Goal: Task Accomplishment & Management: Manage account settings

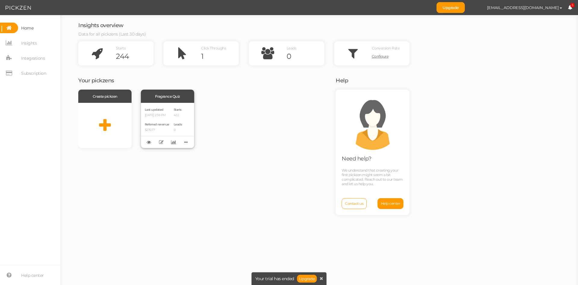
click at [169, 120] on div "Last updated [DATE] 2:36 PM Referred revenue $270.17" at bounding box center [157, 125] width 24 height 37
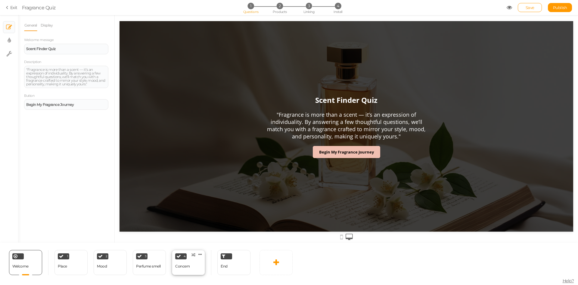
click at [180, 265] on div "Concern" at bounding box center [182, 266] width 15 height 4
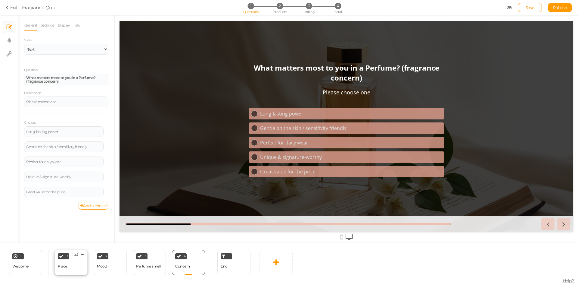
click at [80, 266] on div "1 Place × Define the conditions to show this slide. Clone Change type Delete" at bounding box center [70, 262] width 33 height 25
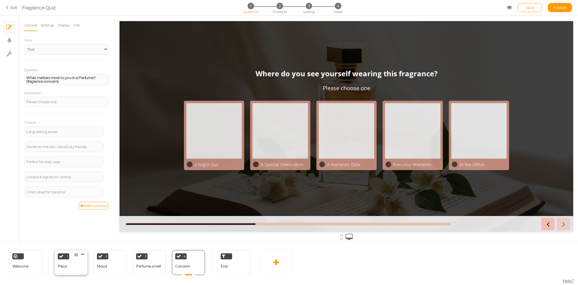
select select "2"
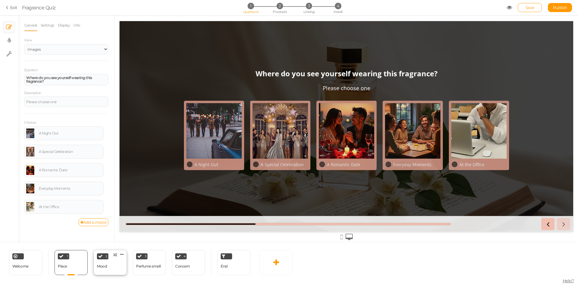
click at [116, 266] on div "2 Mood × Define the conditions to show this slide. Clone Change type Delete" at bounding box center [110, 262] width 33 height 25
select select "2"
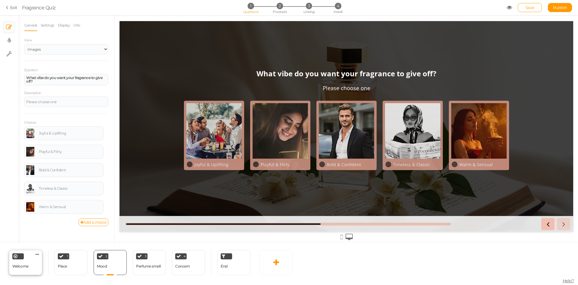
click at [32, 269] on div "Welcome Delete" at bounding box center [25, 262] width 33 height 25
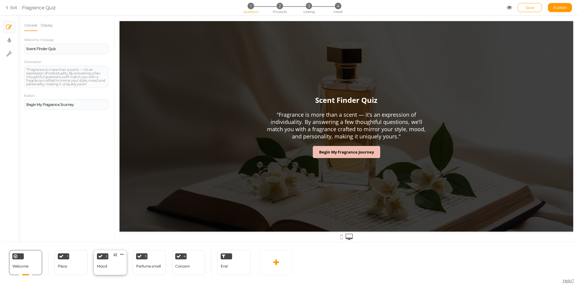
click at [107, 266] on div "2 Mood × Define the conditions to show this slide. Clone Change type Delete" at bounding box center [110, 262] width 33 height 25
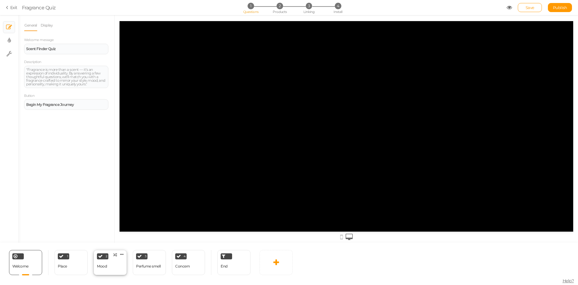
select select "2"
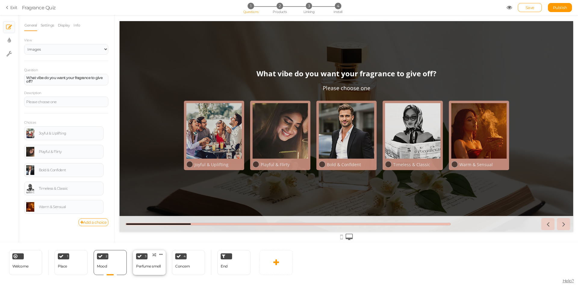
click at [151, 268] on div "Perfume smell" at bounding box center [148, 266] width 25 height 11
select select "2"
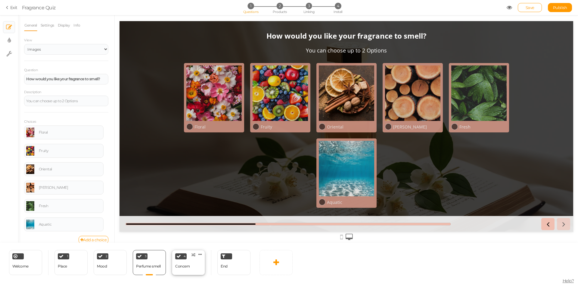
click at [194, 267] on div "4 Concern × Define the conditions to show this slide. Clone Change type Delete" at bounding box center [188, 262] width 33 height 25
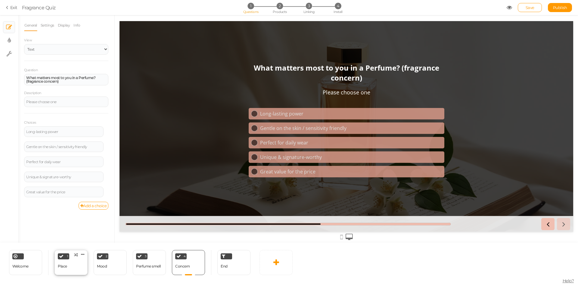
click at [83, 269] on div "1 Place × Define the conditions to show this slide. Clone Change type Delete" at bounding box center [70, 262] width 33 height 25
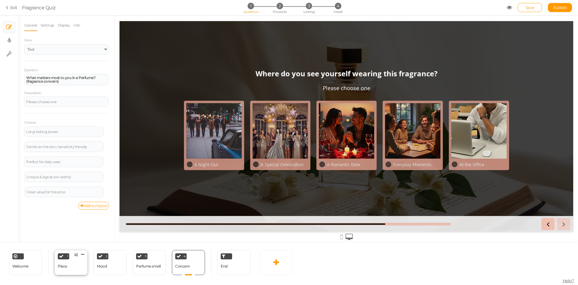
select select "2"
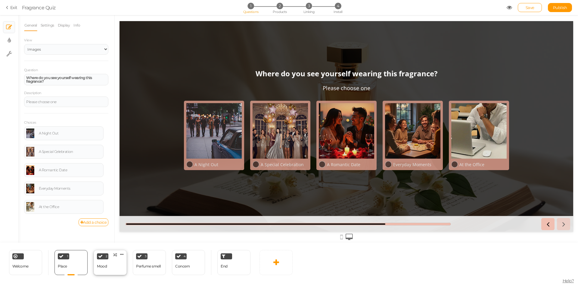
click at [110, 268] on div "2 Mood × Define the conditions to show this slide. Clone Change type Delete" at bounding box center [110, 262] width 33 height 25
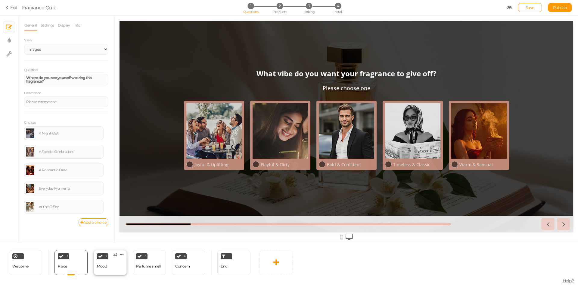
select select "2"
click at [48, 23] on link "Settings" at bounding box center [47, 25] width 14 height 11
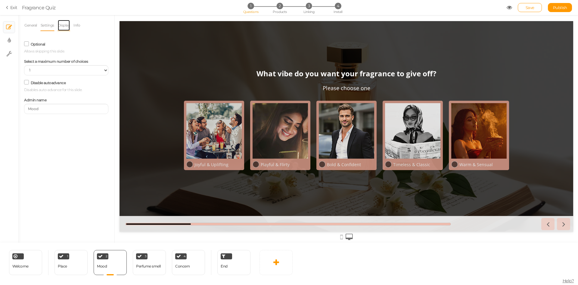
click at [61, 24] on link "Display" at bounding box center [64, 25] width 13 height 11
click at [26, 26] on link "General" at bounding box center [30, 25] width 13 height 11
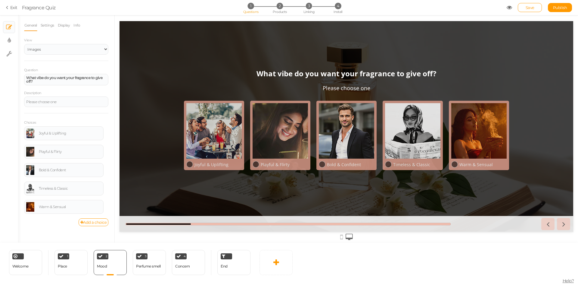
click at [3, 47] on ul "× Slides × Display settings × Settings" at bounding box center [9, 37] width 18 height 45
click at [6, 45] on link "× Display settings" at bounding box center [8, 40] width 11 height 11
select select "2"
select select "opensans"
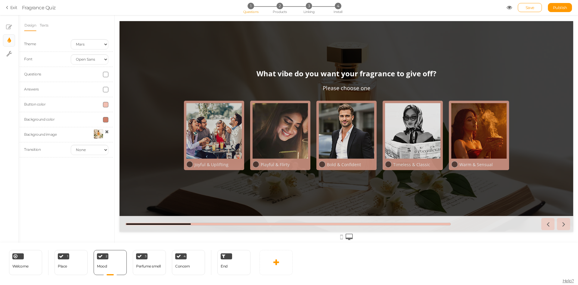
click at [340, 238] on icon at bounding box center [341, 236] width 3 height 7
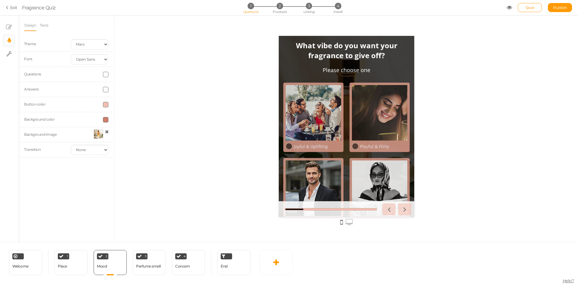
click at [349, 221] on icon at bounding box center [349, 222] width 7 height 7
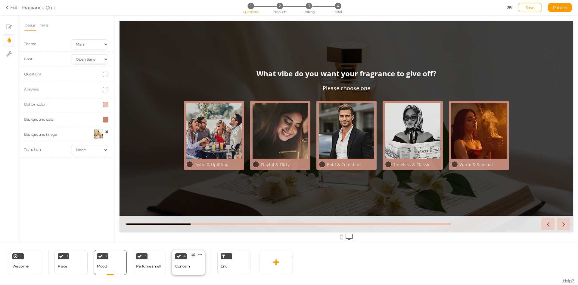
click at [192, 261] on div "4 Concern × Define the conditions to show this slide. Clone Change type Delete" at bounding box center [188, 262] width 33 height 25
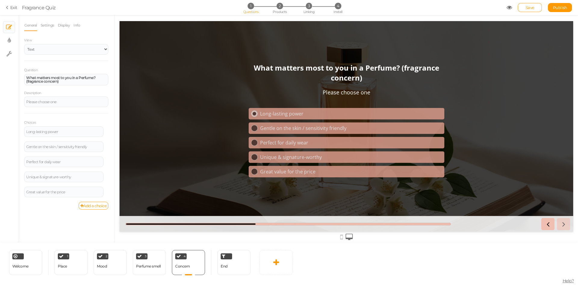
click at [285, 110] on div "Long-lasting power" at bounding box center [351, 113] width 182 height 7
click at [227, 265] on span "End" at bounding box center [224, 265] width 7 height 5
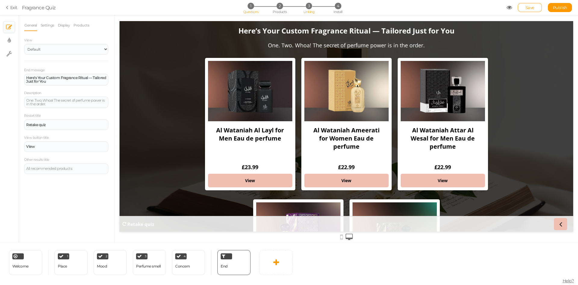
click at [306, 12] on span "Linking" at bounding box center [308, 12] width 11 height 4
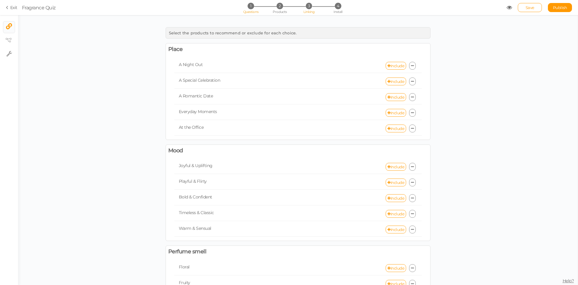
click at [248, 8] on span "1" at bounding box center [250, 6] width 6 height 6
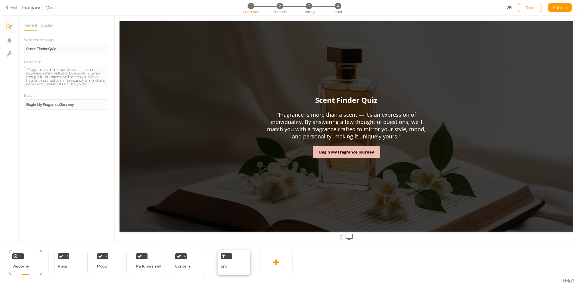
click at [225, 264] on span "End" at bounding box center [224, 265] width 7 height 5
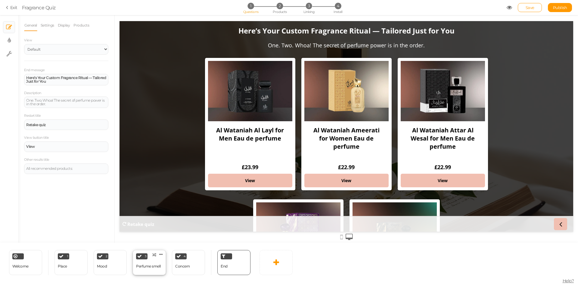
click at [148, 266] on div "Perfume smell" at bounding box center [148, 266] width 25 height 4
select select "2"
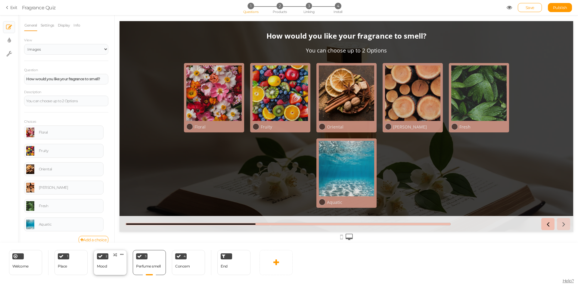
click at [102, 263] on div "Mood" at bounding box center [102, 266] width 10 height 11
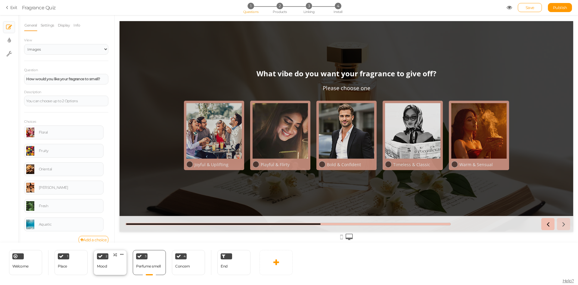
select select "2"
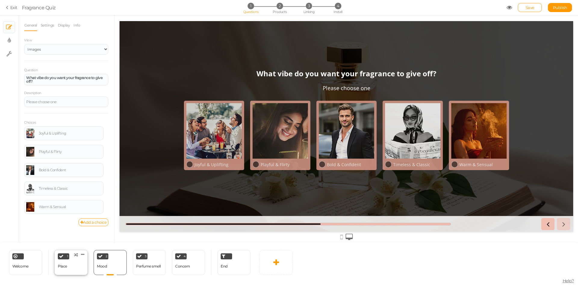
click at [70, 269] on div "1 Place × Define the conditions to show this slide. Clone Change type Delete" at bounding box center [70, 262] width 33 height 25
select select "2"
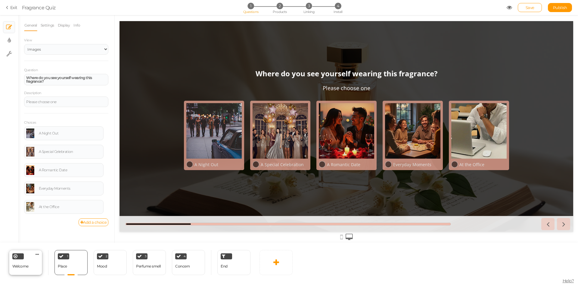
click at [14, 266] on span "Welcome" at bounding box center [20, 265] width 16 height 5
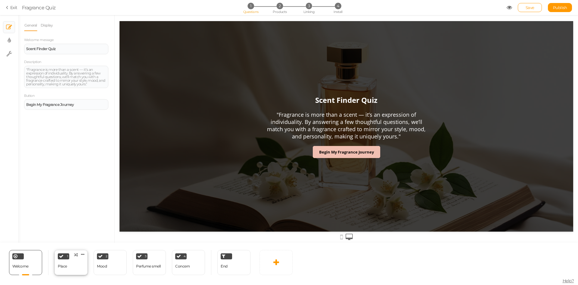
click at [71, 265] on div "1 Place × Define the conditions to show this slide. Clone Change type Delete" at bounding box center [70, 262] width 33 height 25
select select "2"
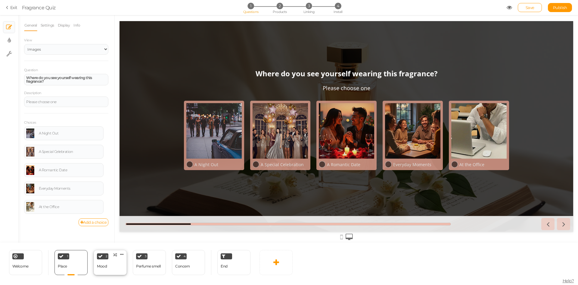
click at [105, 268] on div "Mood" at bounding box center [102, 266] width 10 height 11
select select "2"
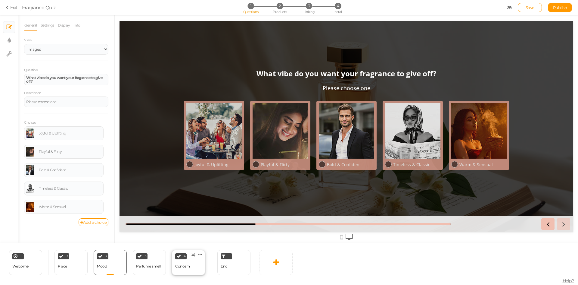
click at [184, 271] on div "Concern" at bounding box center [182, 266] width 15 height 11
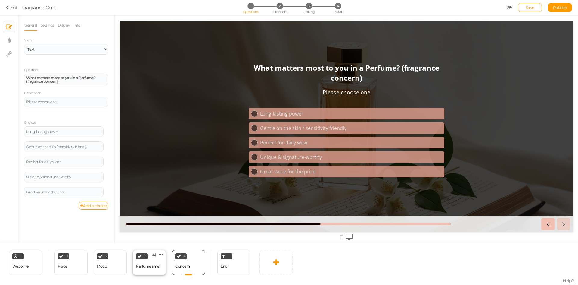
click at [161, 269] on div "3 Perfume smell × Define the conditions to show this slide. Clone Change type D…" at bounding box center [149, 262] width 33 height 25
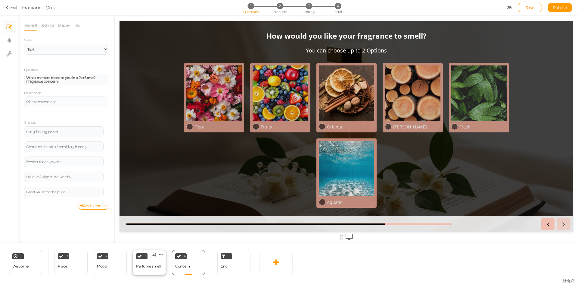
select select "2"
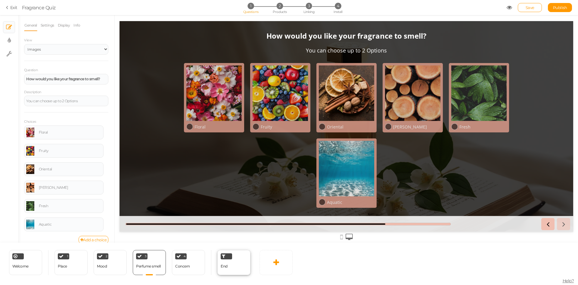
click at [240, 268] on div "End" at bounding box center [233, 262] width 33 height 25
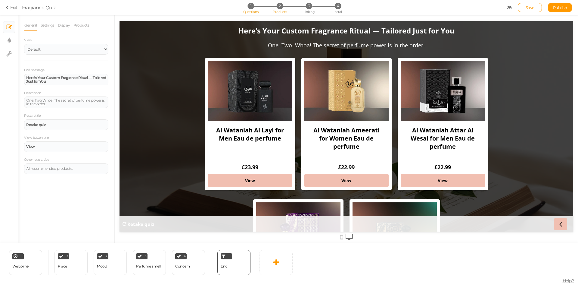
click at [280, 12] on span "Products" at bounding box center [280, 12] width 14 height 4
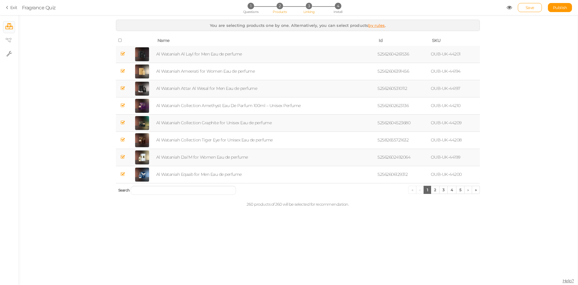
click at [311, 11] on span "Linking" at bounding box center [308, 12] width 11 height 4
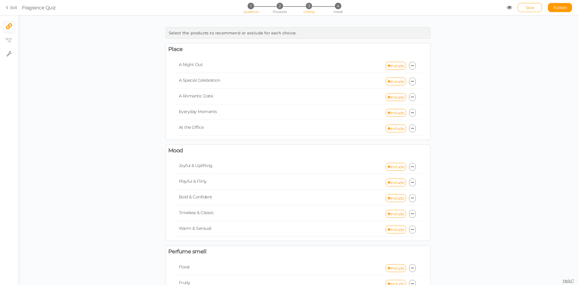
click at [254, 10] on span "Questions" at bounding box center [250, 12] width 15 height 4
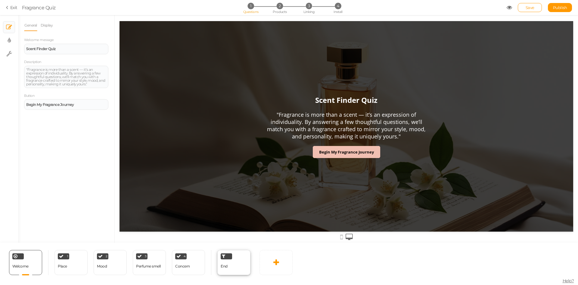
click at [223, 264] on span "End" at bounding box center [224, 265] width 7 height 5
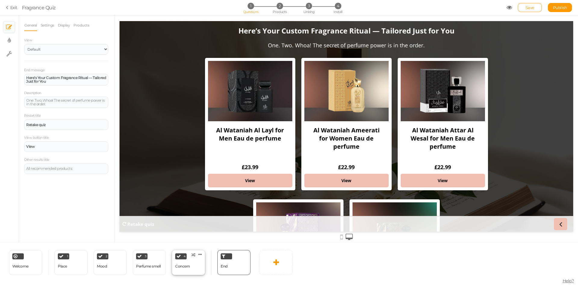
click at [186, 261] on div "Concern" at bounding box center [182, 266] width 15 height 11
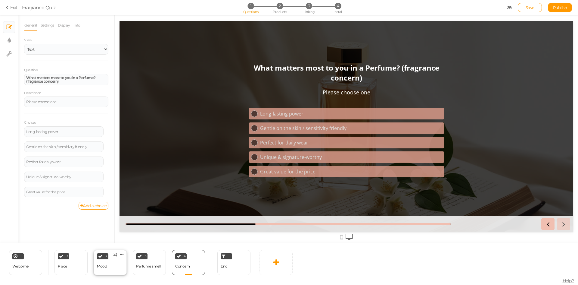
click at [99, 268] on div "Mood" at bounding box center [102, 266] width 10 height 4
select select "2"
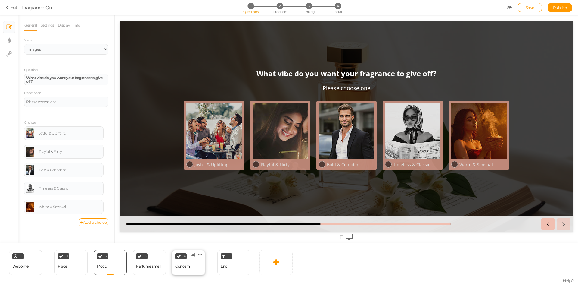
click at [193, 267] on div "4 Concern × Define the conditions to show this slide. Clone Change type Delete" at bounding box center [188, 262] width 33 height 25
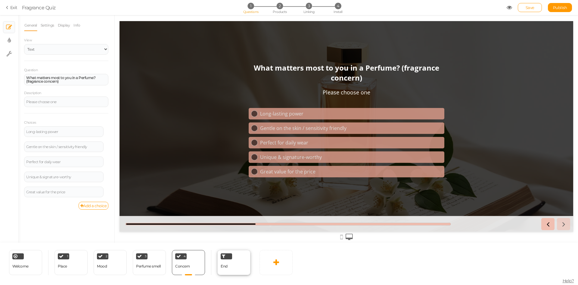
click at [228, 266] on div "End" at bounding box center [233, 262] width 33 height 25
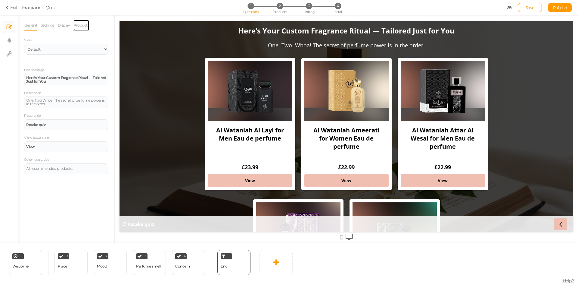
click at [85, 27] on link "Products" at bounding box center [81, 25] width 16 height 11
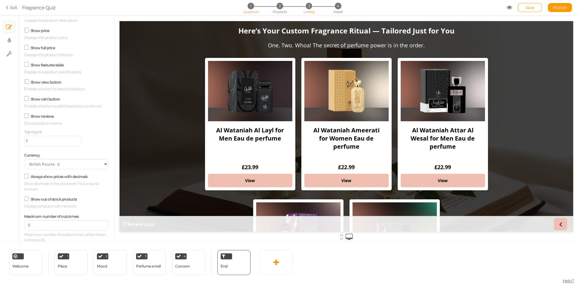
click at [307, 10] on span "Linking" at bounding box center [308, 12] width 11 height 4
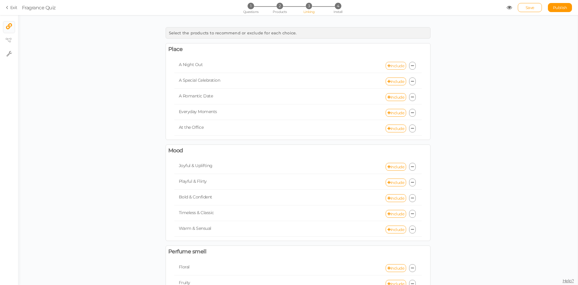
click at [389, 63] on link "Include" at bounding box center [396, 66] width 20 height 8
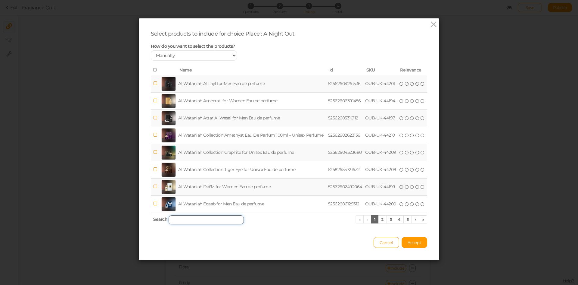
click at [221, 221] on input "search" at bounding box center [206, 219] width 75 height 9
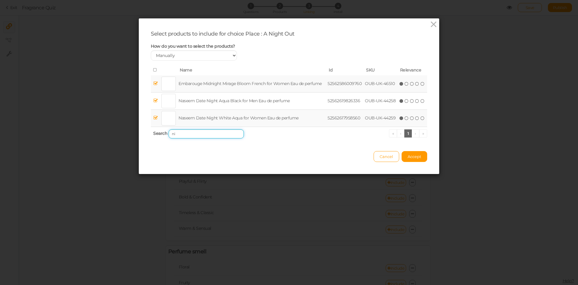
type input "n"
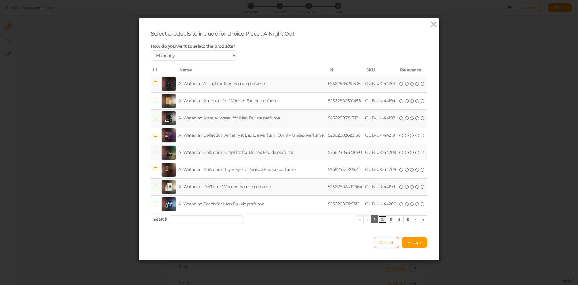
click at [380, 218] on link "2" at bounding box center [382, 219] width 9 height 8
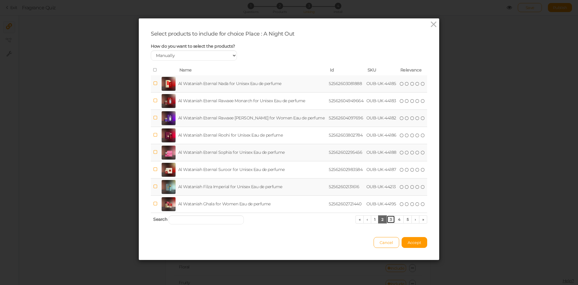
click at [387, 221] on link "3" at bounding box center [391, 219] width 9 height 8
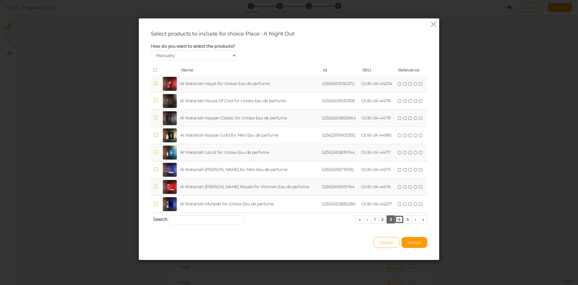
click at [395, 221] on link "4" at bounding box center [399, 219] width 9 height 8
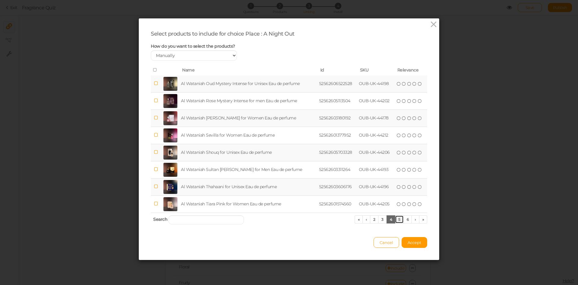
click at [396, 219] on link "5" at bounding box center [399, 219] width 9 height 8
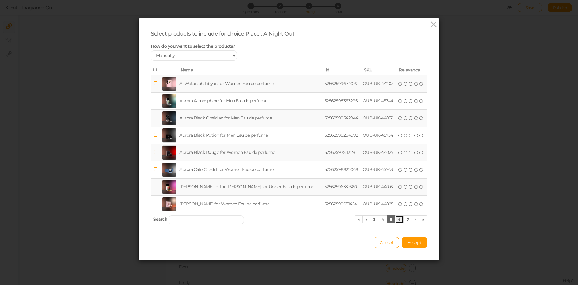
click at [396, 219] on link "6" at bounding box center [399, 219] width 9 height 8
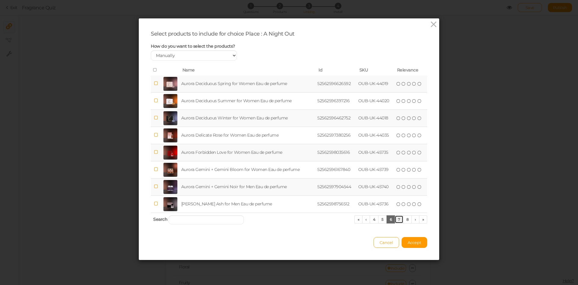
click at [396, 219] on link "7" at bounding box center [399, 219] width 9 height 8
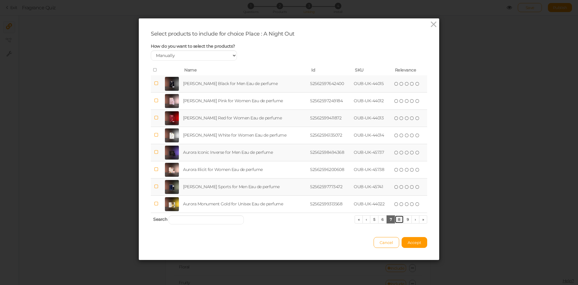
click at [396, 219] on link "8" at bounding box center [399, 219] width 9 height 8
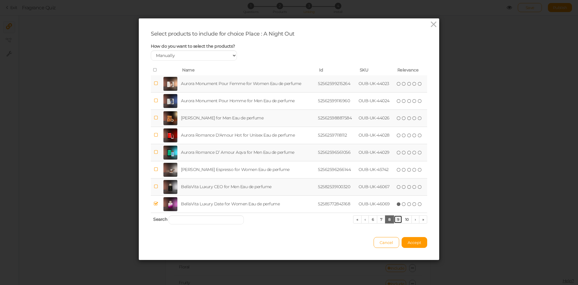
click at [396, 219] on link "9" at bounding box center [398, 219] width 9 height 8
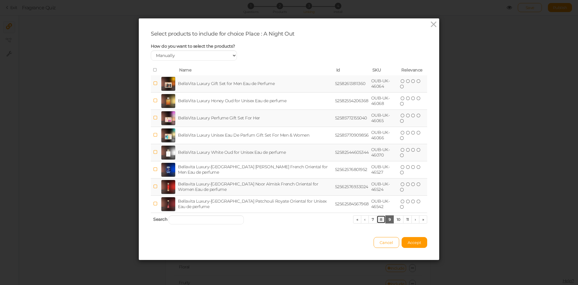
click at [377, 219] on link "8" at bounding box center [381, 219] width 9 height 8
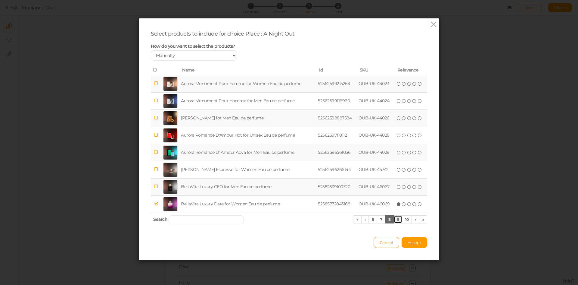
click at [394, 219] on link "9" at bounding box center [398, 219] width 9 height 8
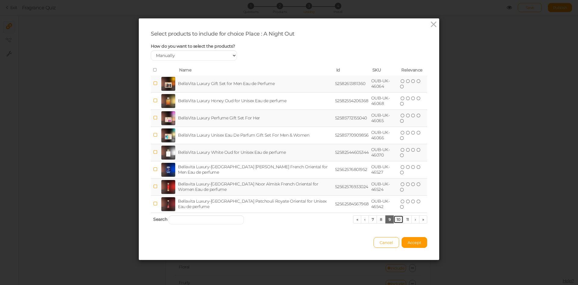
click at [394, 219] on link "10" at bounding box center [398, 219] width 10 height 8
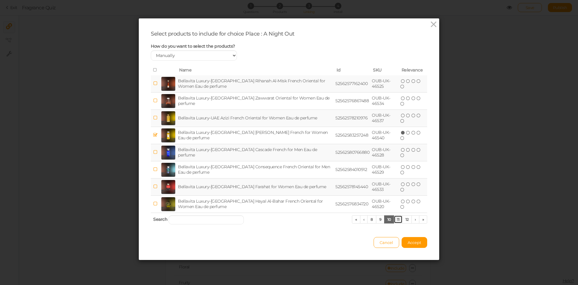
click at [394, 219] on link "11" at bounding box center [398, 219] width 9 height 8
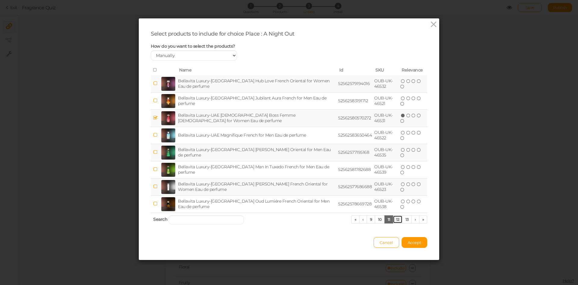
click at [394, 219] on link "12" at bounding box center [398, 219] width 10 height 8
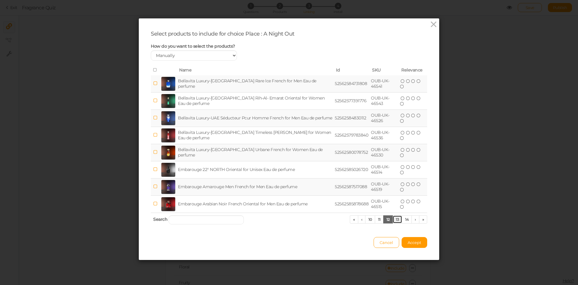
click at [394, 219] on link "13" at bounding box center [398, 219] width 10 height 8
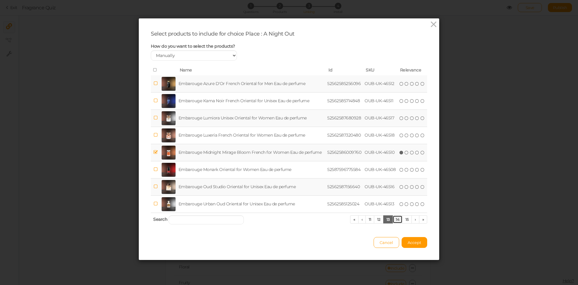
click at [394, 219] on link "14" at bounding box center [398, 219] width 10 height 8
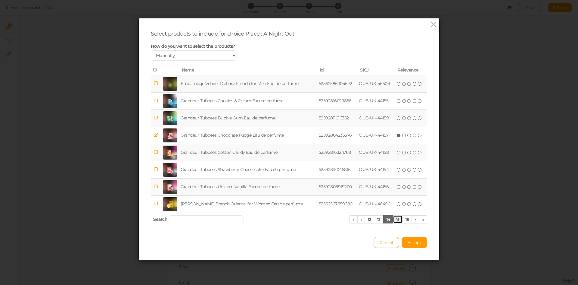
click at [394, 220] on link "15" at bounding box center [398, 219] width 10 height 8
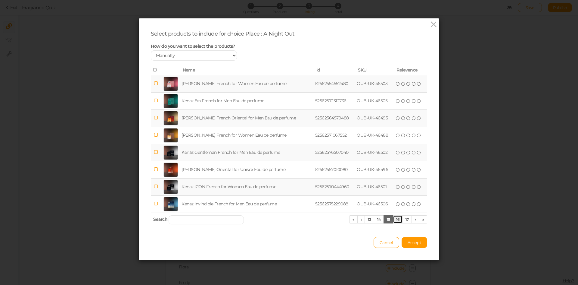
click at [394, 220] on link "16" at bounding box center [398, 219] width 10 height 8
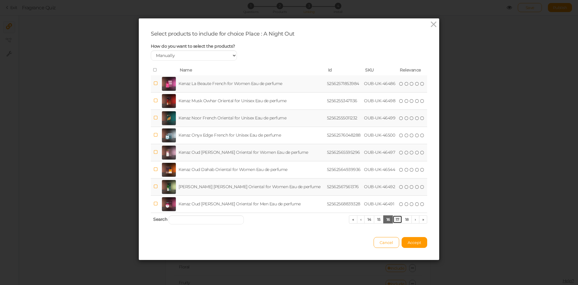
click at [394, 220] on link "17" at bounding box center [398, 219] width 10 height 8
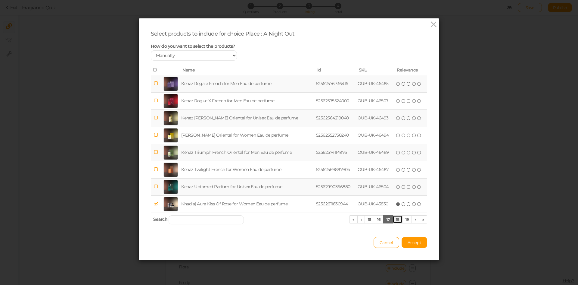
click at [394, 220] on link "18" at bounding box center [398, 219] width 10 height 8
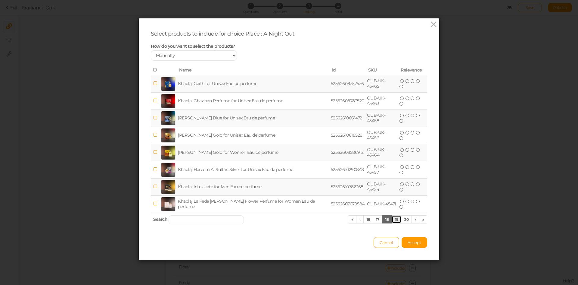
click at [394, 220] on link "19" at bounding box center [397, 219] width 10 height 8
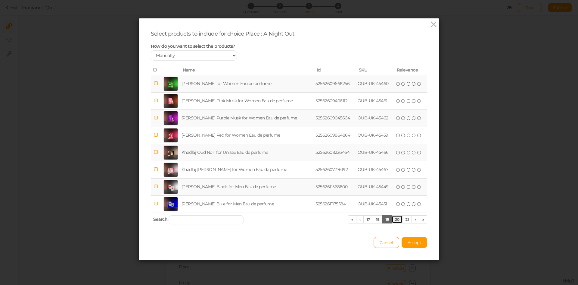
click at [396, 219] on link "20" at bounding box center [397, 219] width 11 height 8
click at [392, 219] on link "21" at bounding box center [397, 219] width 10 height 8
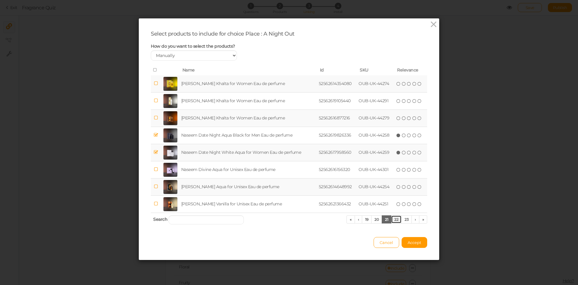
click at [392, 219] on link "22" at bounding box center [396, 219] width 11 height 8
click at [392, 219] on link "23" at bounding box center [396, 219] width 11 height 8
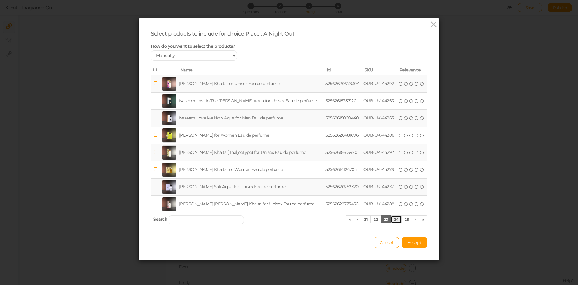
click at [392, 219] on link "24" at bounding box center [396, 219] width 11 height 8
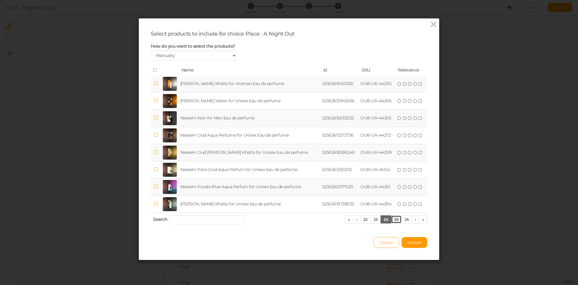
click at [392, 219] on link "25" at bounding box center [396, 219] width 11 height 8
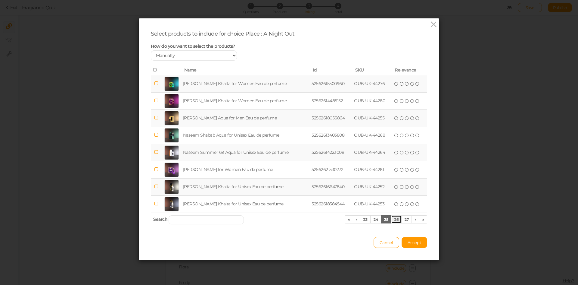
click at [392, 219] on link "26" at bounding box center [396, 219] width 11 height 8
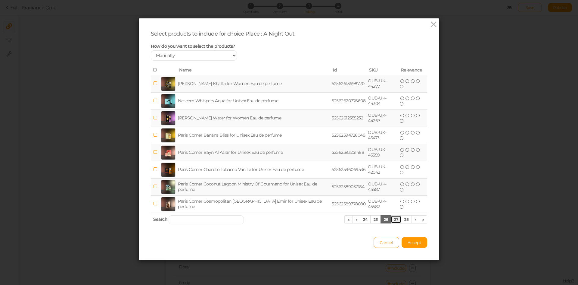
click at [392, 219] on link "27" at bounding box center [396, 219] width 11 height 8
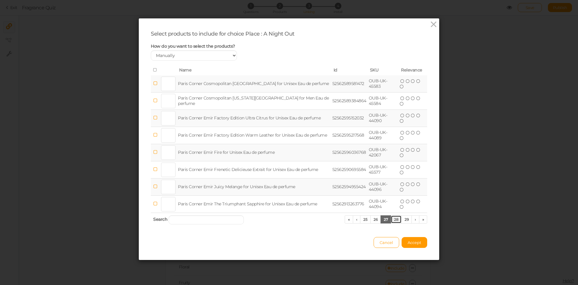
click at [392, 219] on link "28" at bounding box center [396, 219] width 11 height 8
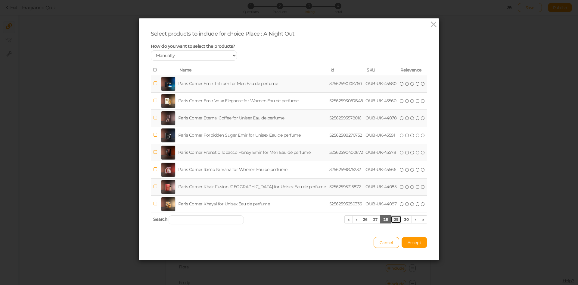
click at [392, 219] on link "29" at bounding box center [396, 219] width 11 height 8
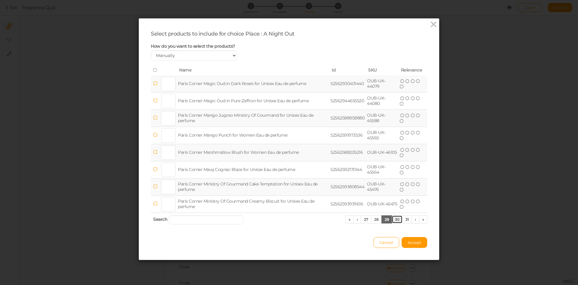
click at [392, 219] on link "30" at bounding box center [397, 219] width 11 height 8
click at [392, 219] on link "31" at bounding box center [397, 219] width 10 height 8
click at [392, 219] on link "32" at bounding box center [396, 219] width 11 height 8
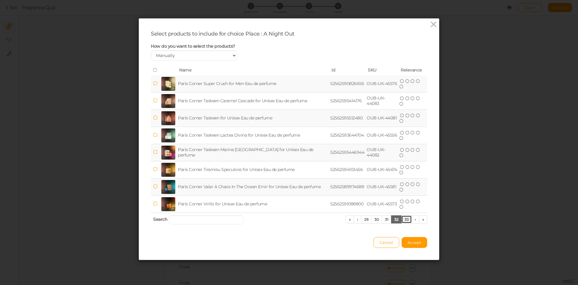
click at [405, 219] on link "33" at bounding box center [406, 219] width 11 height 8
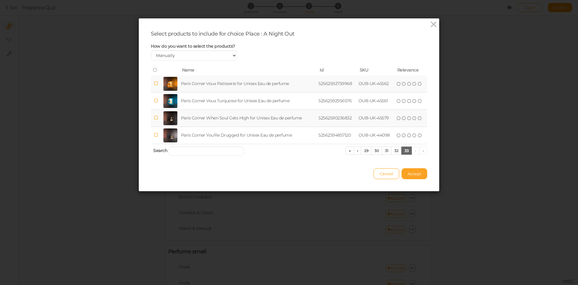
click at [415, 171] on span "Accept" at bounding box center [415, 173] width 14 height 5
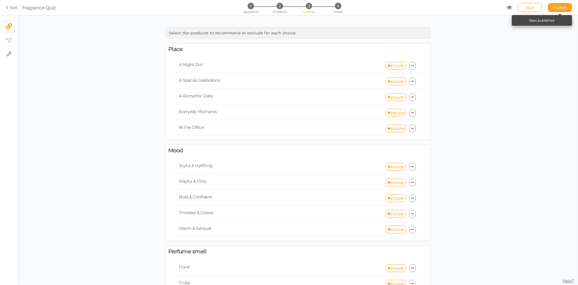
click at [559, 6] on span "Publish" at bounding box center [560, 7] width 14 height 5
click at [247, 11] on span "Questions" at bounding box center [250, 12] width 15 height 4
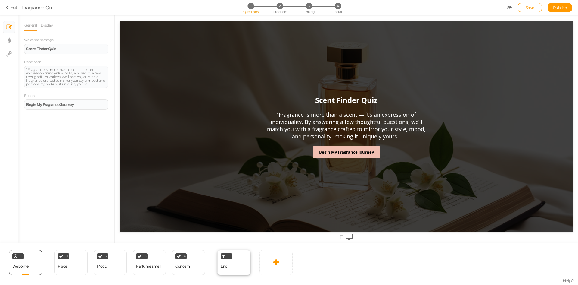
click at [235, 266] on div "End" at bounding box center [233, 262] width 33 height 25
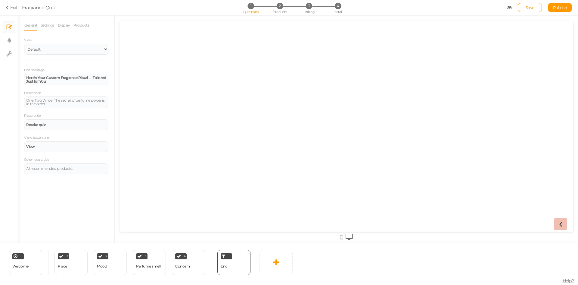
click at [66, 18] on div "General Settings Display Products View Default Top End message Here’s Your Cust…" at bounding box center [66, 128] width 96 height 227
click at [70, 25] on link "Display" at bounding box center [64, 25] width 13 height 11
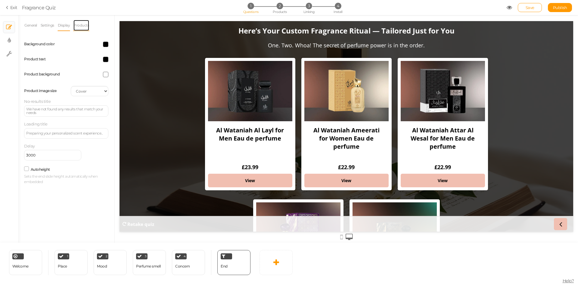
click at [76, 26] on link "Products" at bounding box center [81, 25] width 16 height 11
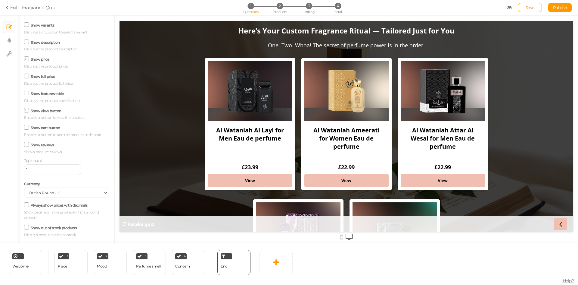
scroll to position [67, 0]
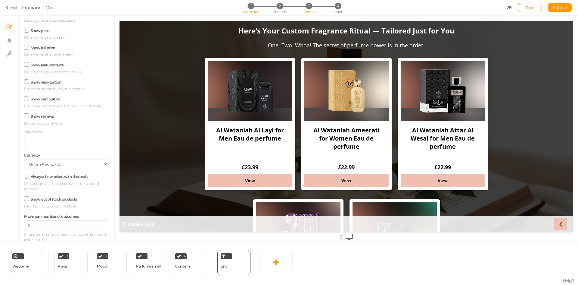
click at [309, 9] on span "3" at bounding box center [309, 6] width 6 height 6
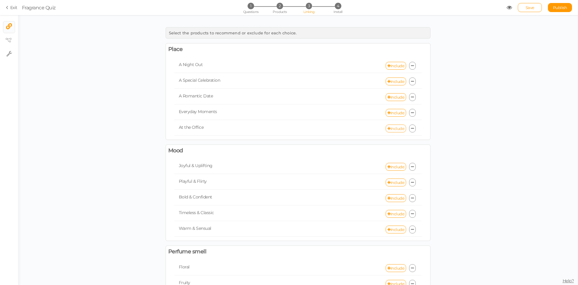
click at [391, 128] on link "Include" at bounding box center [396, 128] width 20 height 8
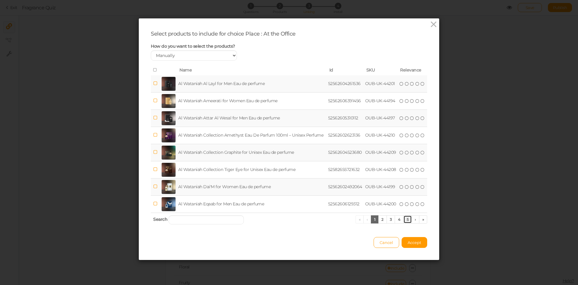
click at [406, 221] on link "5" at bounding box center [407, 219] width 9 height 8
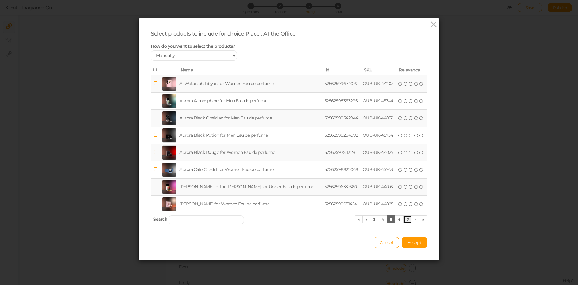
click at [406, 221] on link "7" at bounding box center [407, 219] width 9 height 8
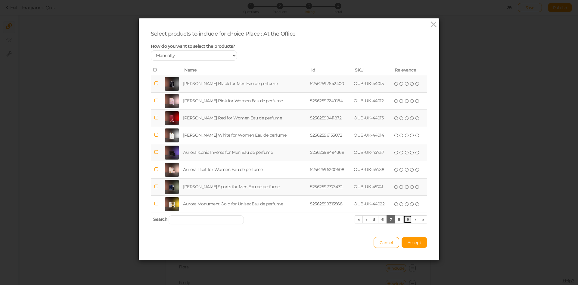
click at [406, 221] on link "9" at bounding box center [407, 219] width 9 height 8
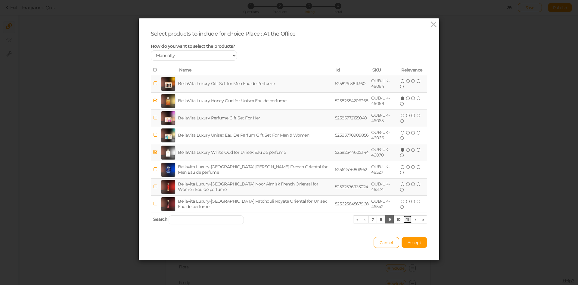
click at [406, 221] on link "11" at bounding box center [407, 219] width 9 height 8
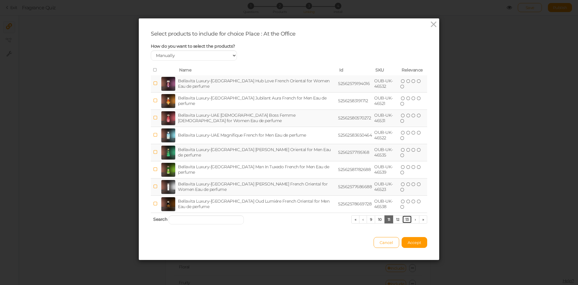
click at [406, 221] on link "13" at bounding box center [407, 219] width 10 height 8
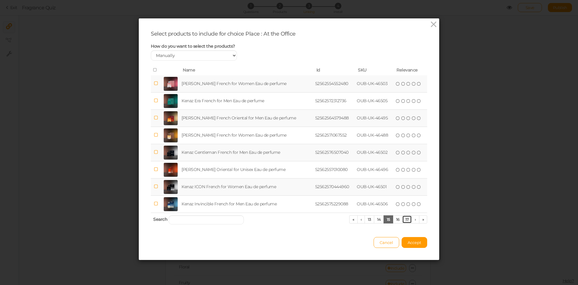
click at [406, 221] on link "17" at bounding box center [407, 219] width 10 height 8
click at [406, 221] on link "19" at bounding box center [407, 219] width 10 height 8
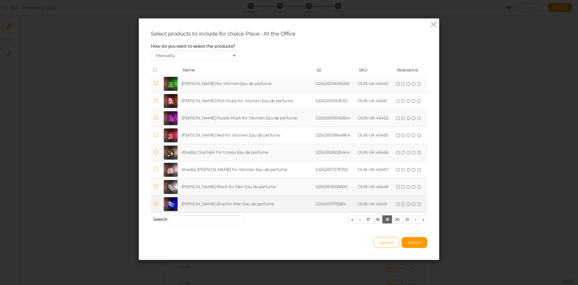
click at [266, 203] on td "[PERSON_NAME] Blue for Men Eau de perfume" at bounding box center [247, 203] width 134 height 17
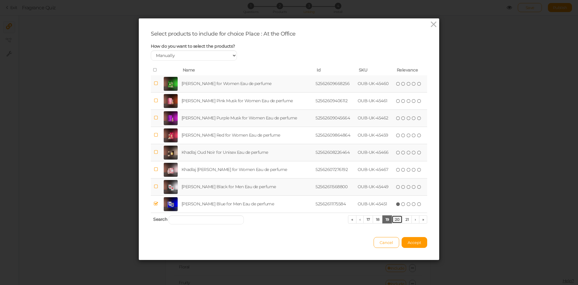
click at [394, 215] on link "20" at bounding box center [397, 219] width 11 height 8
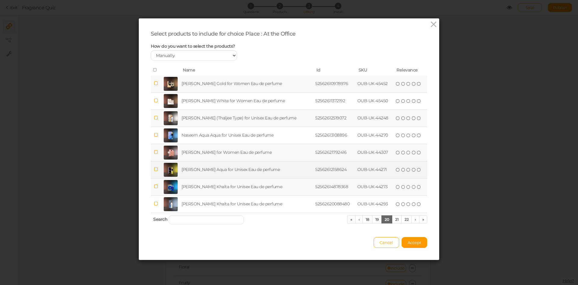
click at [220, 173] on td "[PERSON_NAME] Aqua for Unisex Eau de perfume" at bounding box center [247, 169] width 134 height 17
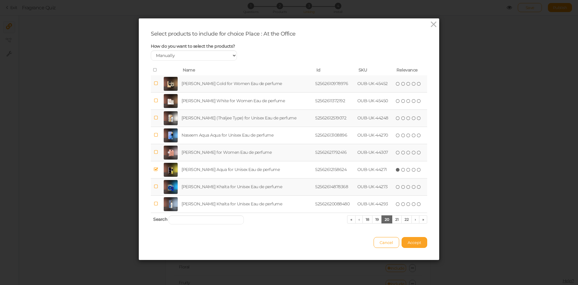
click at [416, 240] on span "Accept" at bounding box center [415, 242] width 14 height 5
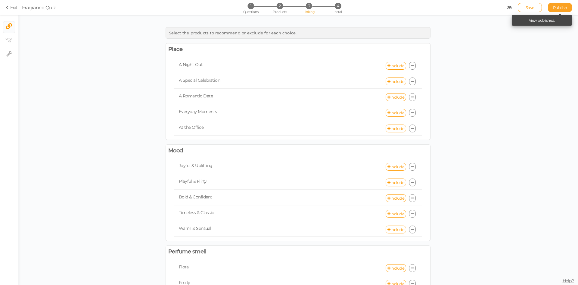
click at [560, 9] on span "Publish" at bounding box center [560, 7] width 14 height 5
click at [258, 4] on li "1 Questions" at bounding box center [251, 6] width 28 height 6
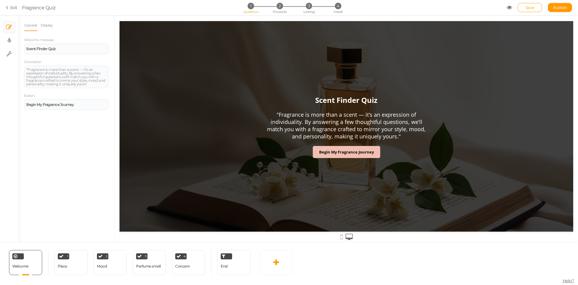
scroll to position [0, 0]
click at [224, 266] on span "End" at bounding box center [224, 265] width 7 height 5
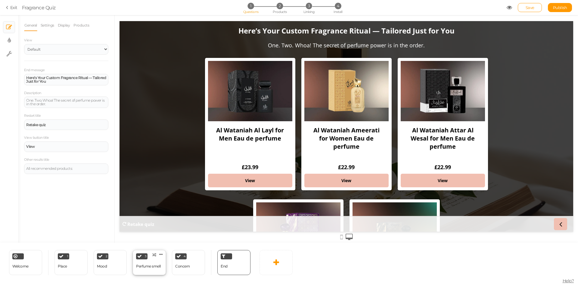
click at [160, 266] on div "Perfume smell" at bounding box center [148, 266] width 25 height 4
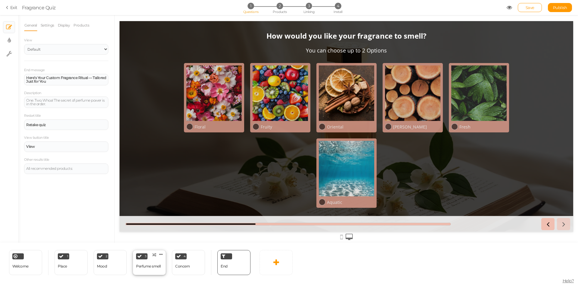
select select "2"
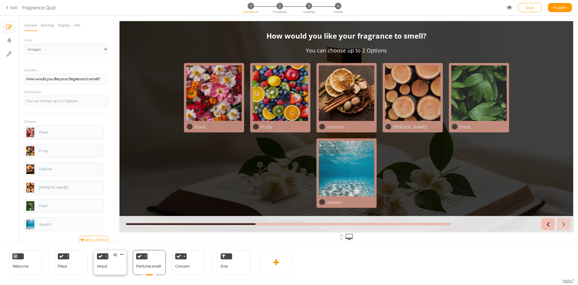
click at [113, 266] on div "2 Mood × Define the conditions to show this slide. Clone Change type Delete" at bounding box center [110, 262] width 33 height 25
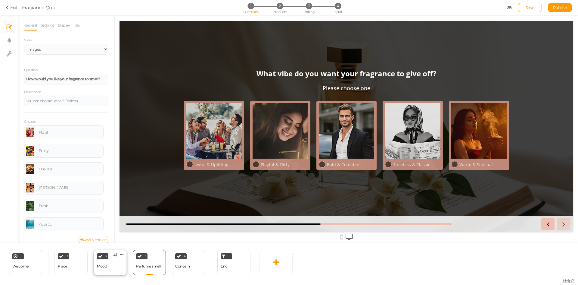
select select "2"
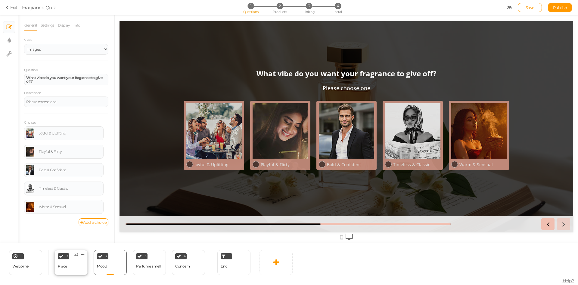
click at [70, 268] on div "1 Place × Define the conditions to show this slide. Clone Change type Delete" at bounding box center [70, 262] width 33 height 25
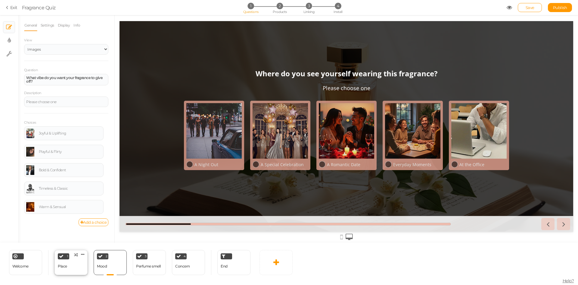
select select "2"
click at [47, 28] on link "Settings" at bounding box center [47, 25] width 14 height 11
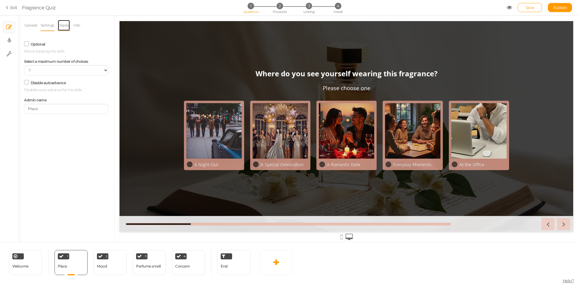
click at [69, 29] on link "Display" at bounding box center [64, 25] width 13 height 11
click at [78, 25] on link "Info" at bounding box center [76, 25] width 7 height 11
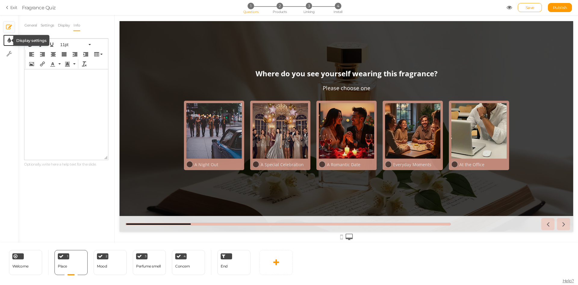
click at [8, 38] on icon at bounding box center [9, 40] width 3 height 6
select select "2"
select select "opensans"
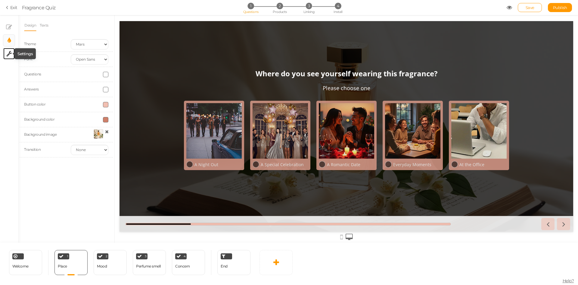
click at [7, 54] on icon at bounding box center [9, 54] width 6 height 6
select select "en"
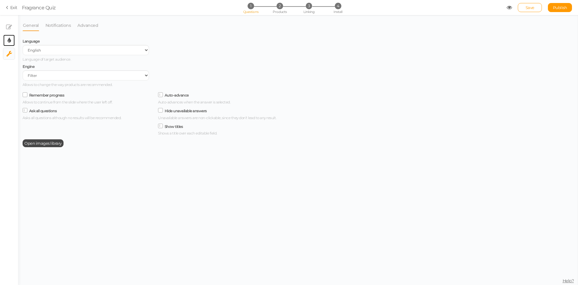
click at [7, 40] on link "× Display settings" at bounding box center [8, 40] width 11 height 11
select select "2"
select select "opensans"
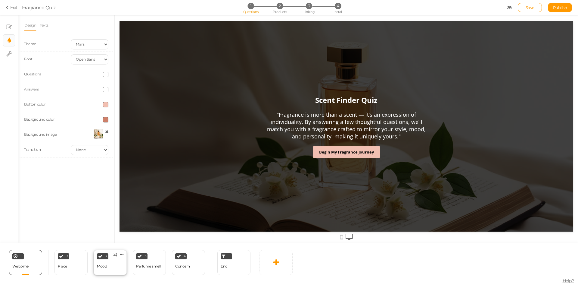
click at [107, 266] on div "2 Mood × Define the conditions to show this slide. Clone Change type Delete" at bounding box center [110, 262] width 33 height 25
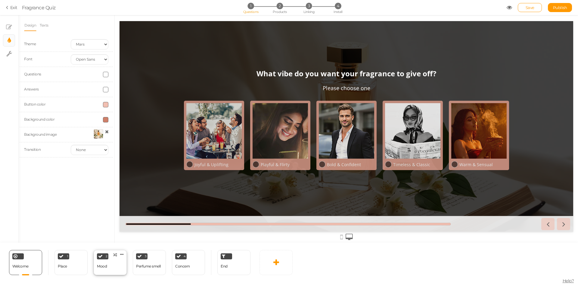
select select "2"
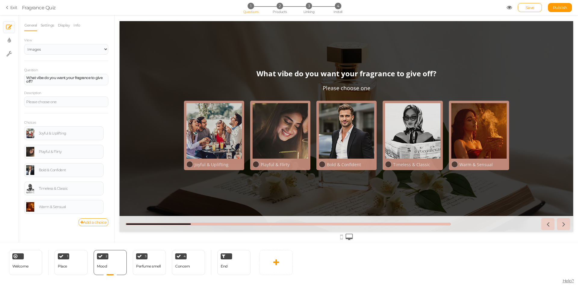
click at [341, 240] on icon at bounding box center [341, 236] width 3 height 7
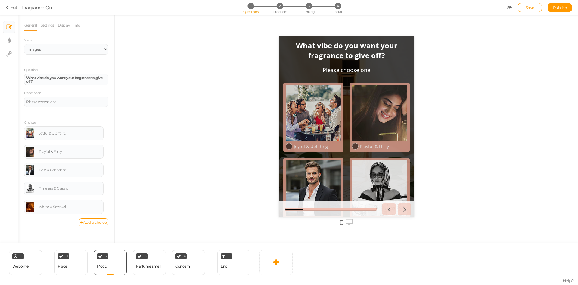
click at [348, 222] on icon at bounding box center [349, 222] width 7 height 7
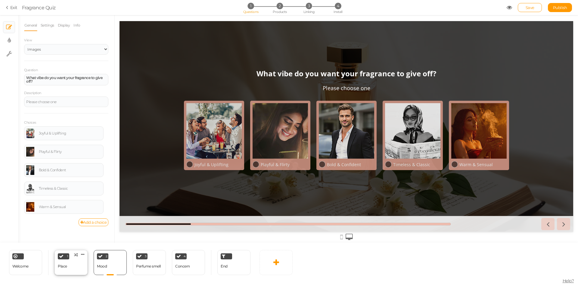
click at [63, 265] on div "Place" at bounding box center [62, 266] width 9 height 4
select select "2"
